Goal: Information Seeking & Learning: Stay updated

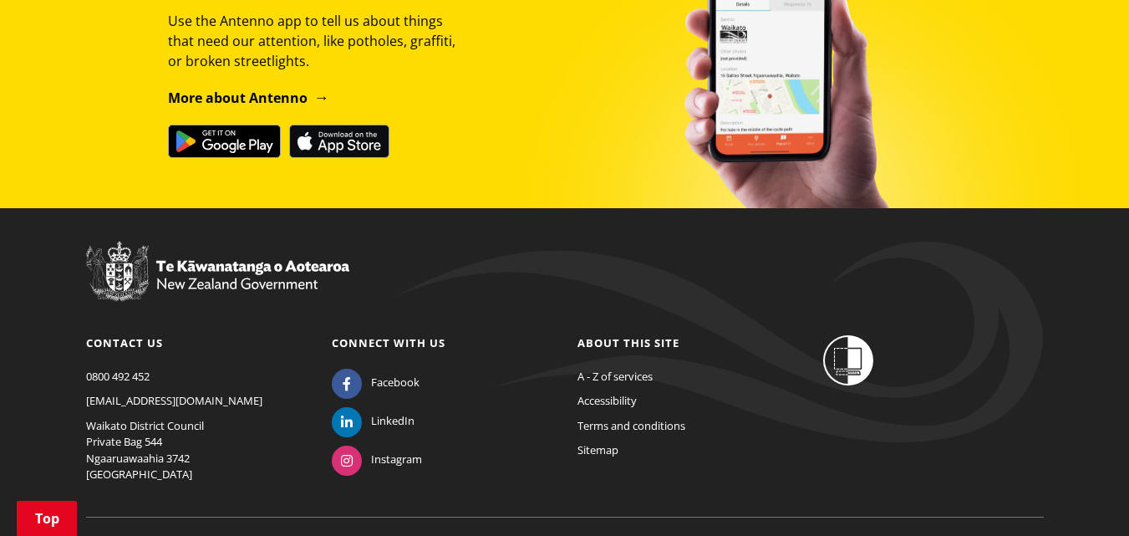
scroll to position [2835, 0]
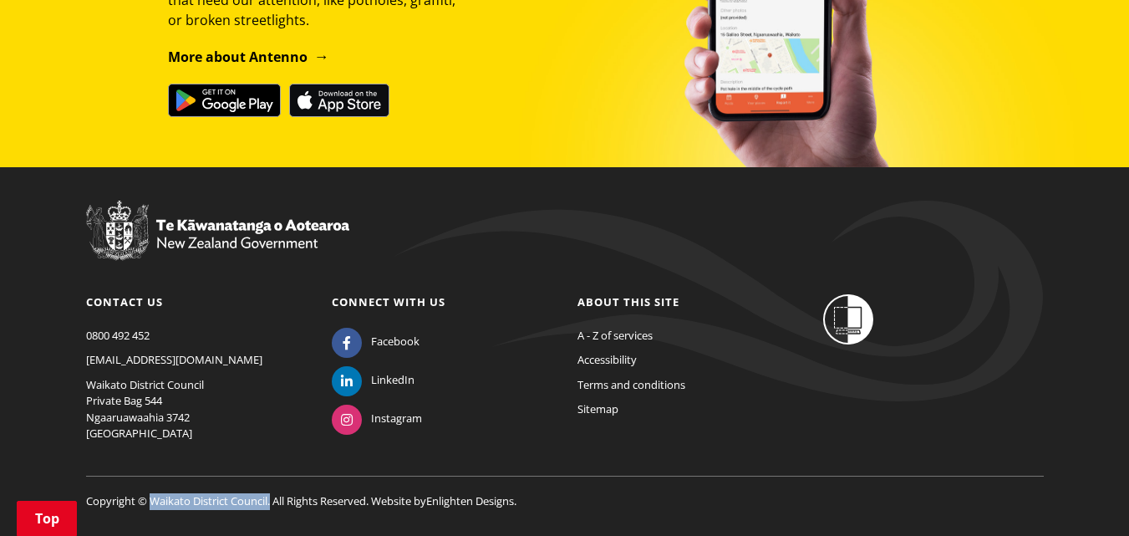
drag, startPoint x: 151, startPoint y: 459, endPoint x: 272, endPoint y: 463, distance: 121.2
click at [272, 476] on p "Copyright © Waikato District Council. All Rights Reserved. Website by Enlighten…" at bounding box center [565, 493] width 958 height 34
copy p "Waikato District Council."
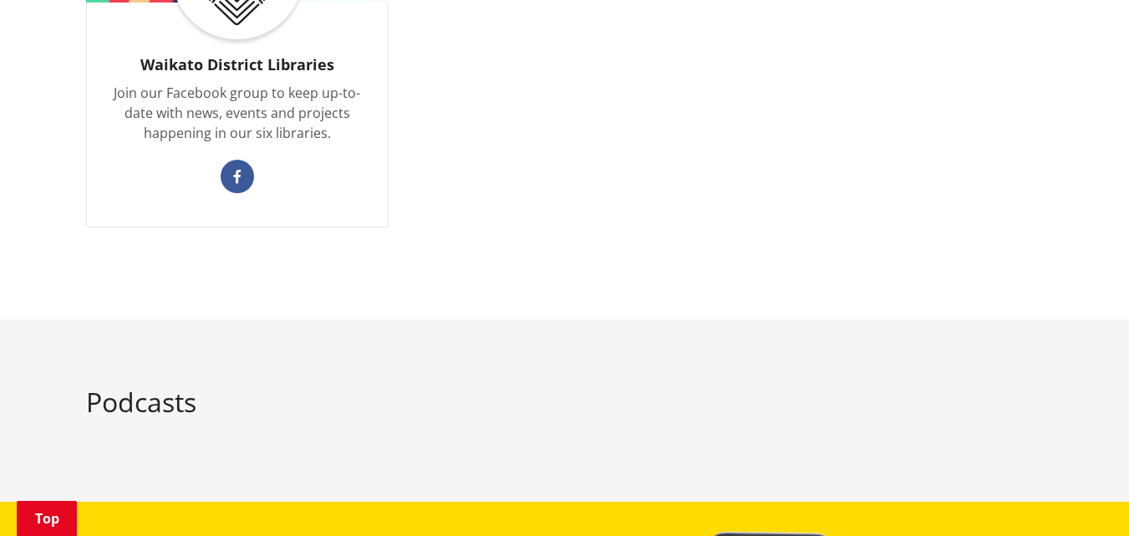
scroll to position [1999, 0]
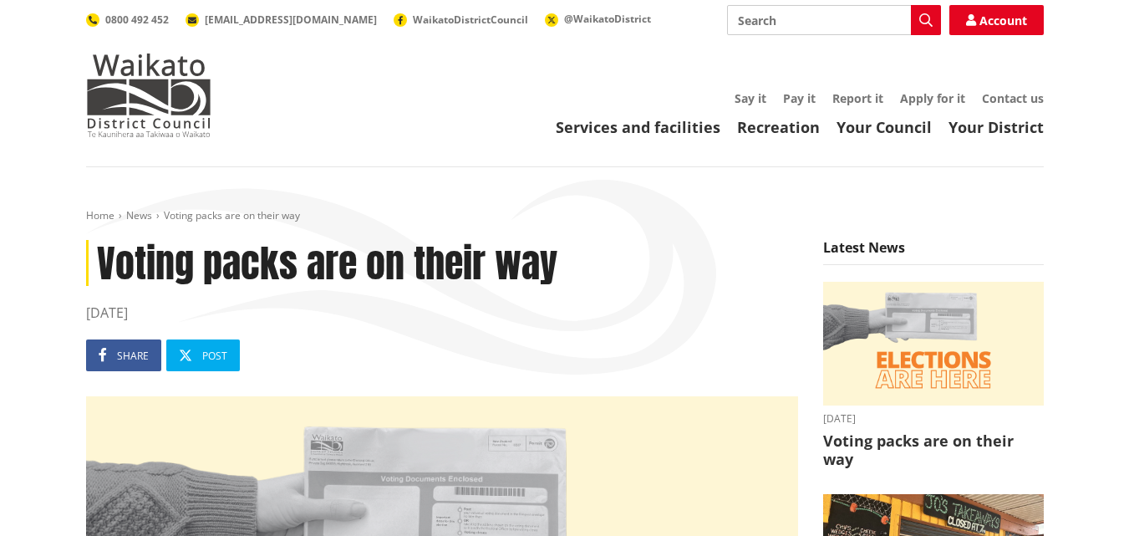
click at [275, 264] on h1 "Voting packs are on their way" at bounding box center [442, 263] width 712 height 46
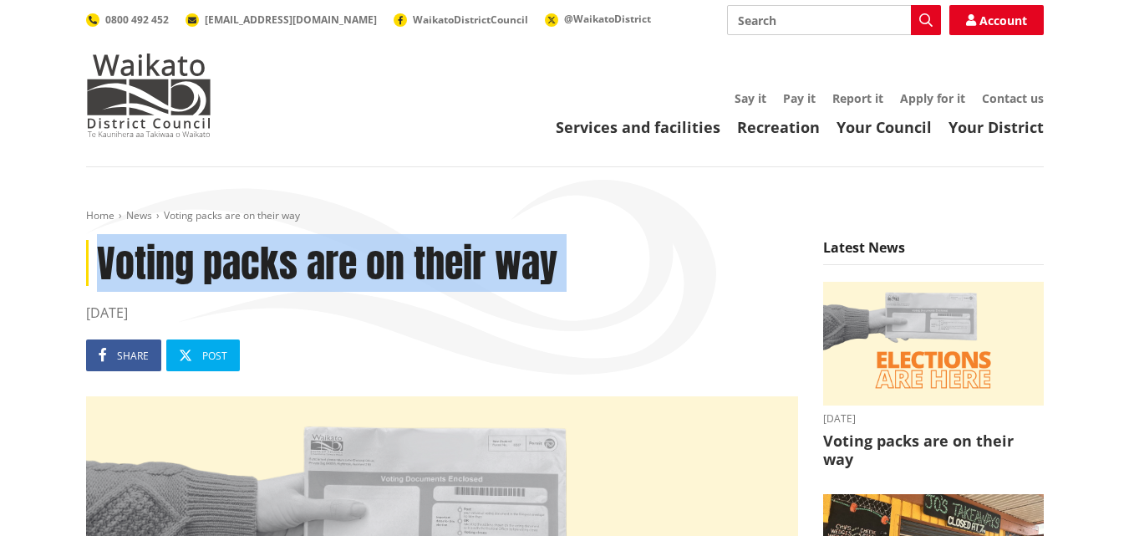
click at [275, 264] on h1 "Voting packs are on their way" at bounding box center [442, 263] width 712 height 46
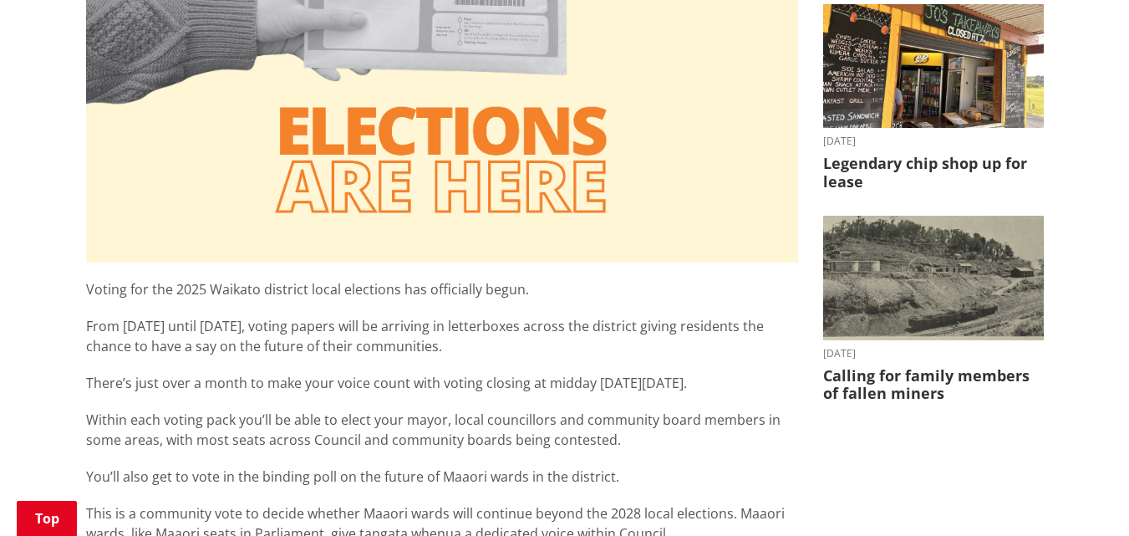
scroll to position [669, 0]
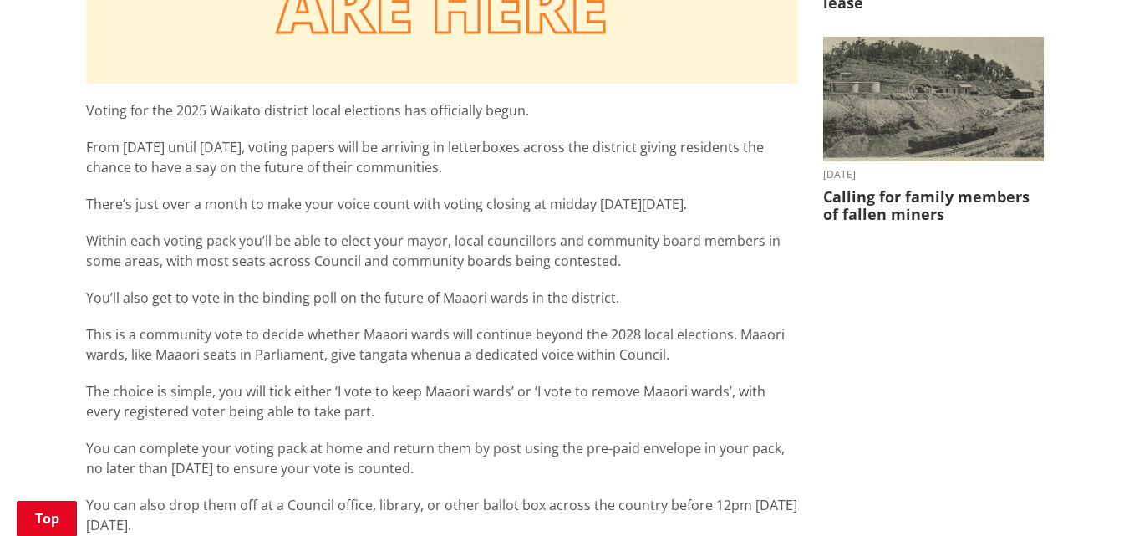
click at [87, 108] on p "Voting for the 2025 Waikato district local elections has officially begun." at bounding box center [442, 110] width 712 height 20
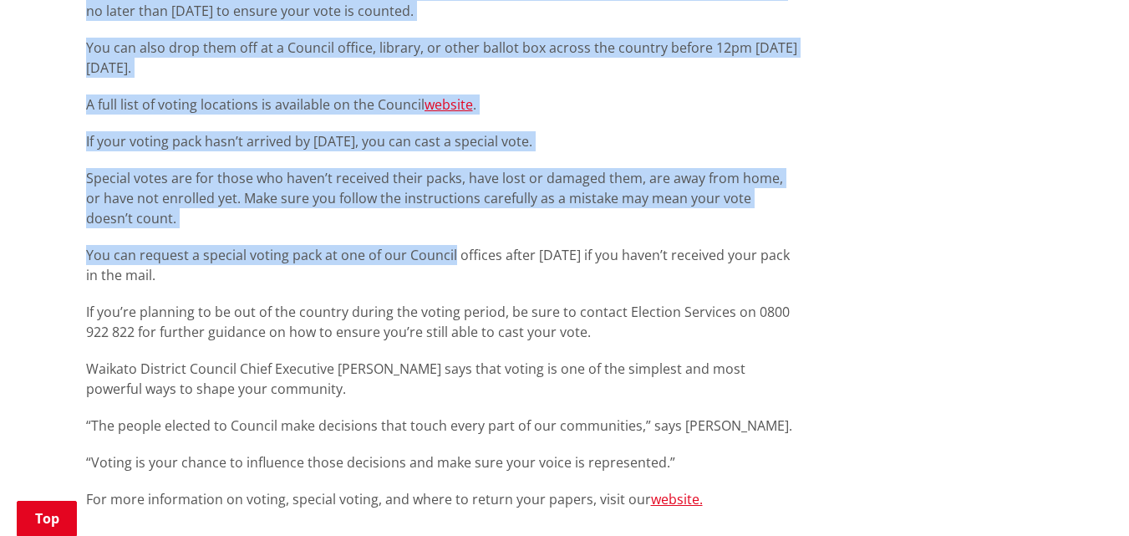
scroll to position [1254, 0]
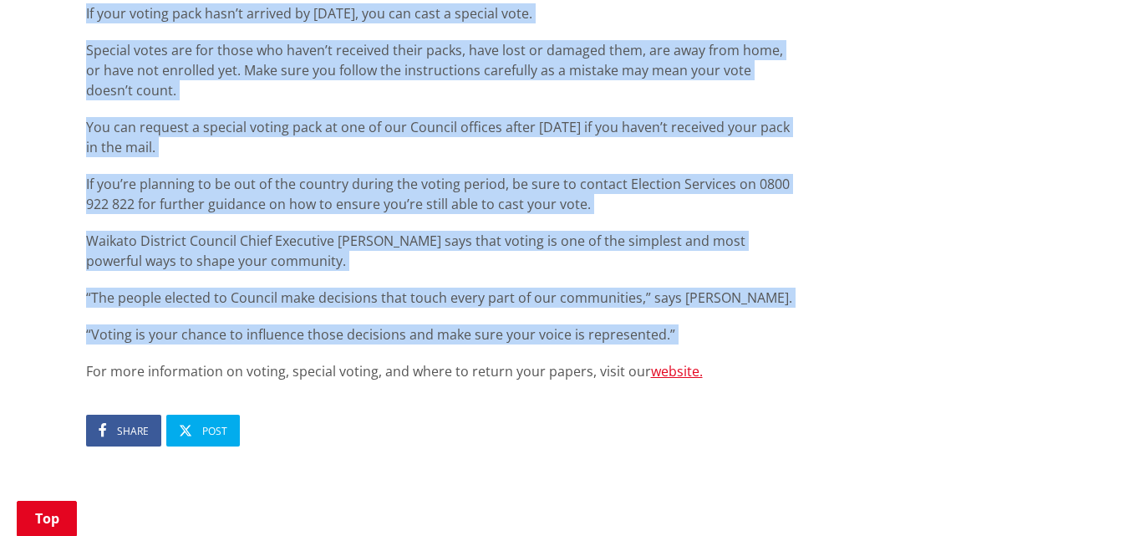
drag, startPoint x: 87, startPoint y: 108, endPoint x: 680, endPoint y: 356, distance: 643.2
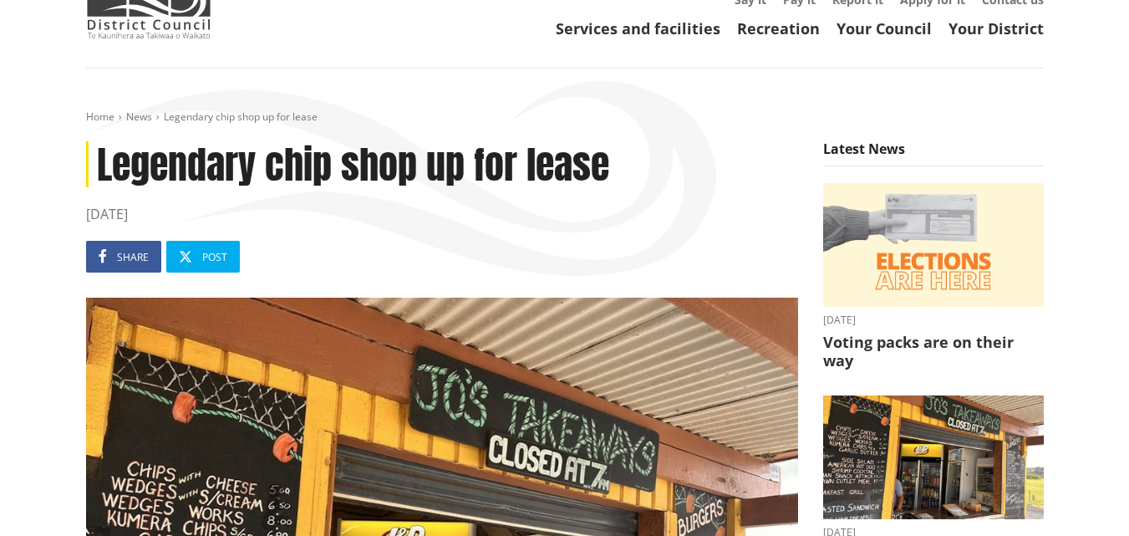
scroll to position [84, 0]
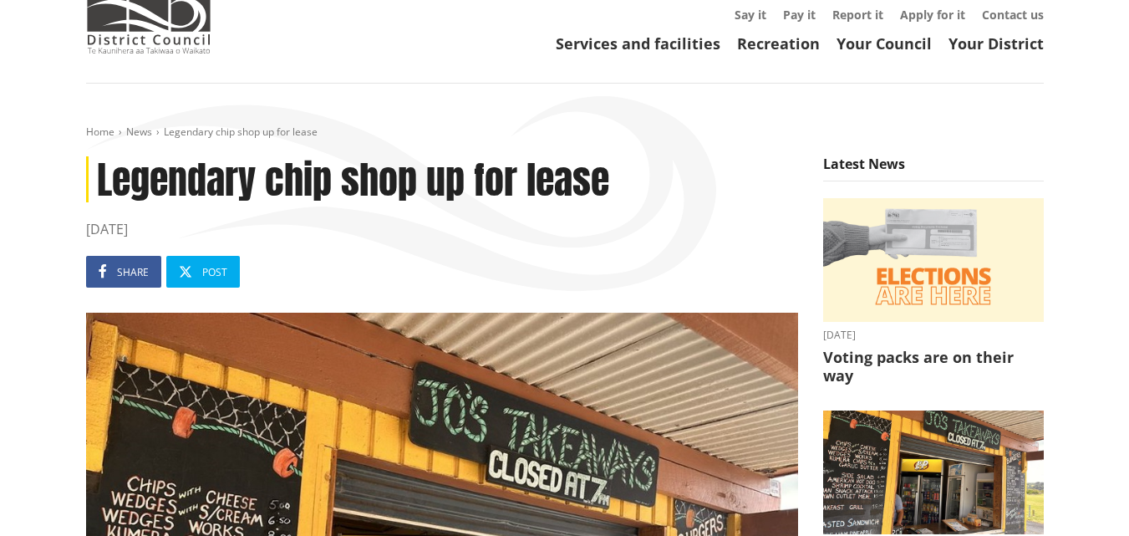
click at [419, 192] on h1 "Legendary chip shop up for lease" at bounding box center [442, 179] width 712 height 46
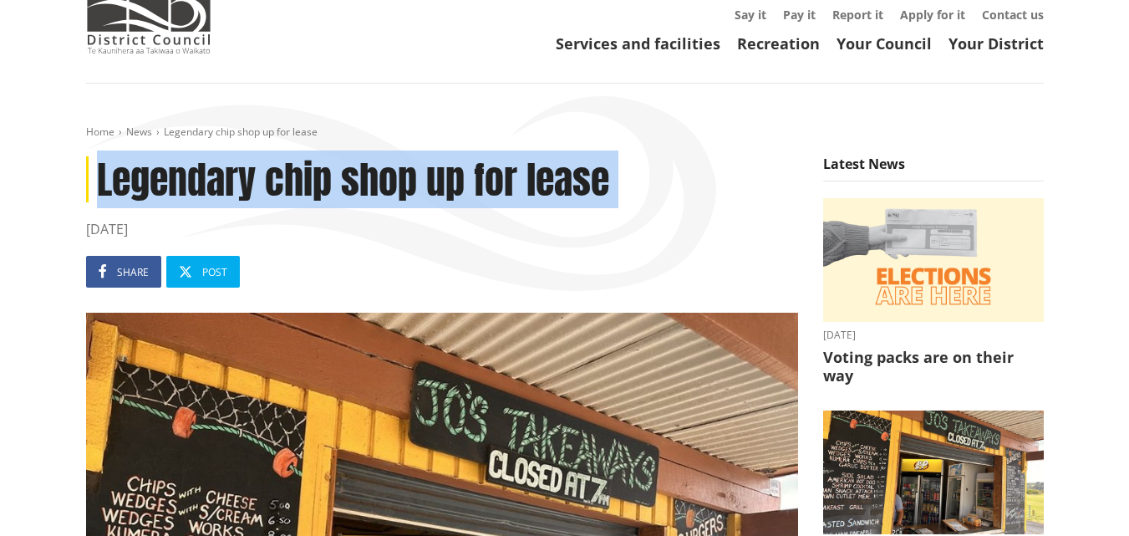
click at [420, 192] on h1 "Legendary chip shop up for lease" at bounding box center [442, 179] width 712 height 46
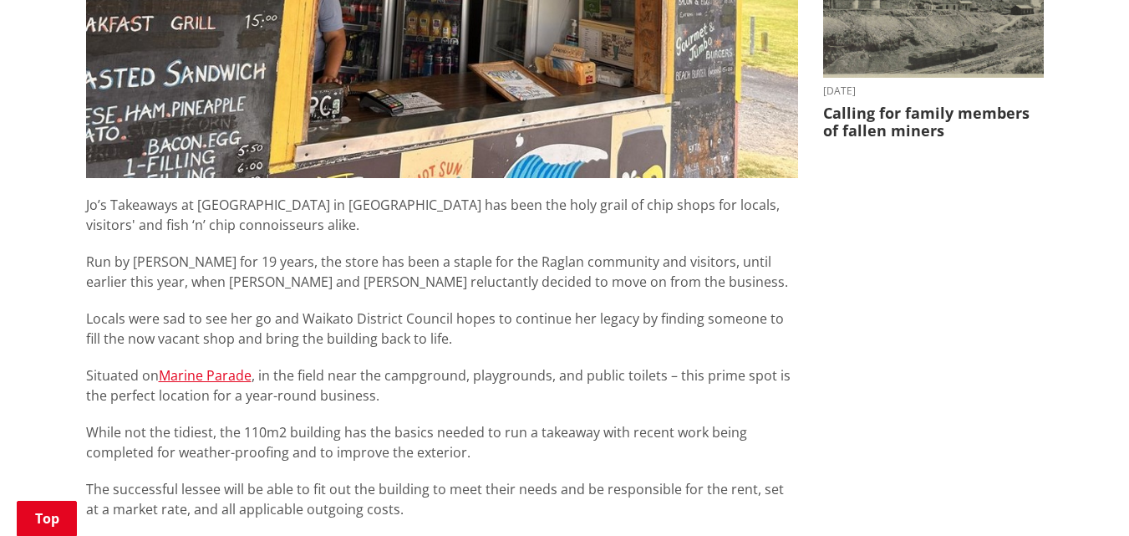
click at [80, 201] on div "Legendary chip shop up for lease 05 September 2025 Share Post Jo’s Takeaways at…" at bounding box center [442, 230] width 737 height 1485
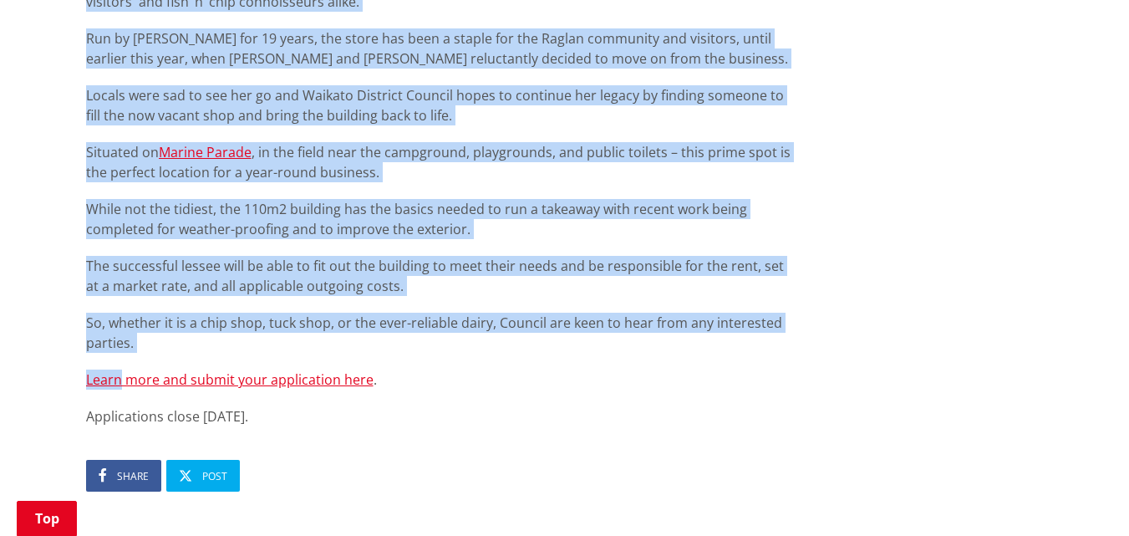
scroll to position [1170, 0]
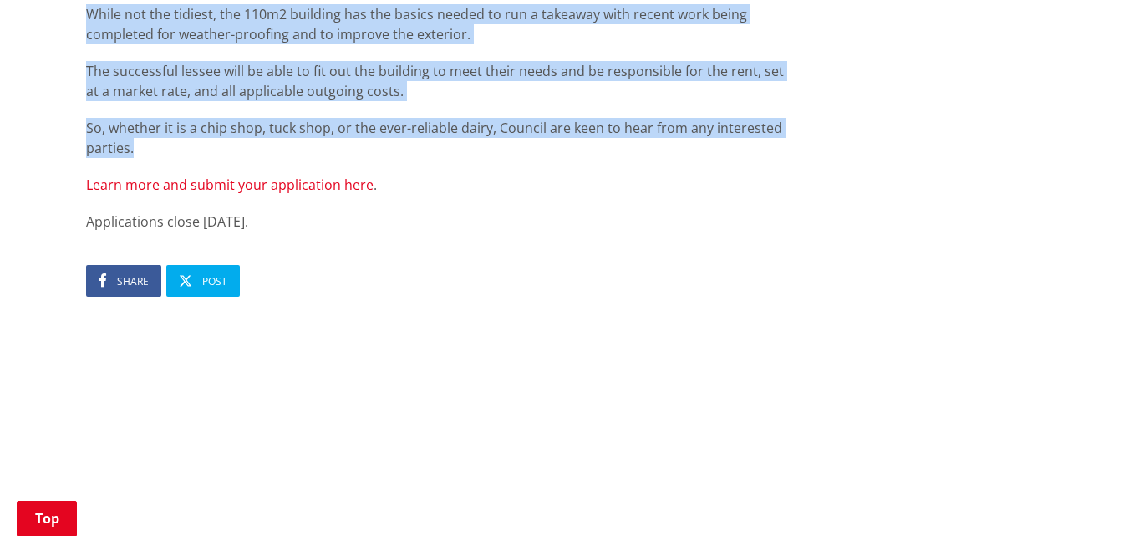
drag, startPoint x: 80, startPoint y: 201, endPoint x: 347, endPoint y: 155, distance: 270.5
